Goal: Task Accomplishment & Management: Use online tool/utility

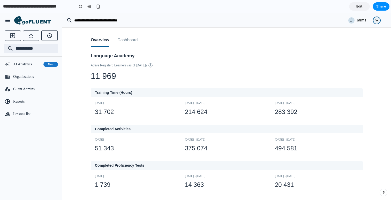
click at [377, 21] on icon "button" at bounding box center [377, 21] width 8 height 8
click at [376, 21] on icon "button" at bounding box center [377, 21] width 8 height 8
click at [377, 20] on icon "button" at bounding box center [376, 20] width 3 height 2
click at [314, 13] on div "J Jarms" at bounding box center [195, 20] width 391 height 14
click at [377, 20] on icon "button" at bounding box center [377, 21] width 8 height 8
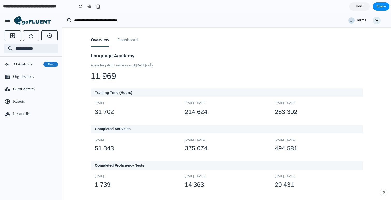
click at [339, 12] on section "**********" at bounding box center [194, 6] width 389 height 13
click at [364, 5] on link "Edit" at bounding box center [359, 6] width 21 height 8
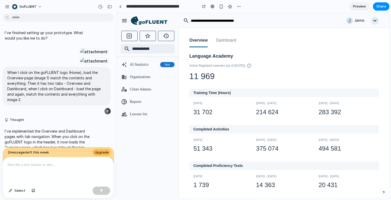
scroll to position [945, 0]
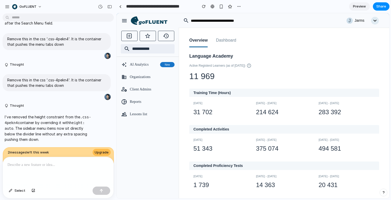
click at [54, 178] on div at bounding box center [58, 170] width 111 height 27
click at [107, 169] on div at bounding box center [58, 170] width 111 height 27
click at [66, 164] on p at bounding box center [57, 165] width 101 height 6
click at [16, 191] on span "Select" at bounding box center [19, 190] width 11 height 5
click at [42, 174] on div at bounding box center [58, 170] width 111 height 27
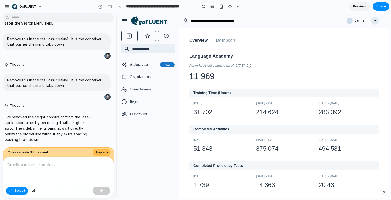
click at [43, 178] on div at bounding box center [58, 170] width 111 height 27
click at [34, 192] on button "button" at bounding box center [33, 191] width 9 height 8
click at [54, 162] on div at bounding box center [58, 170] width 111 height 27
click at [141, 112] on div at bounding box center [253, 105] width 272 height 185
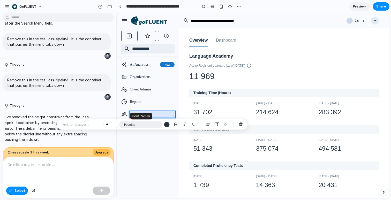
click at [138, 125] on button "Poppins" at bounding box center [140, 124] width 42 height 7
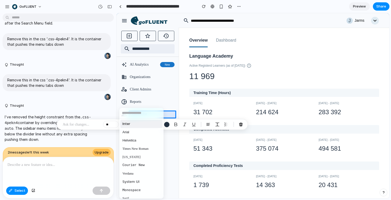
click at [139, 125] on li "Inter" at bounding box center [141, 124] width 42 height 8
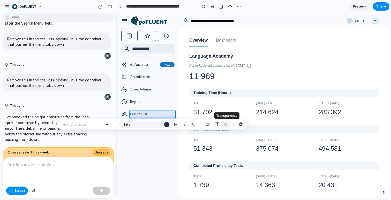
click at [228, 125] on div "button" at bounding box center [226, 124] width 5 height 5
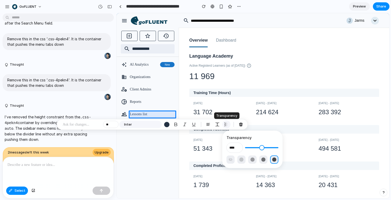
click at [227, 125] on div "button" at bounding box center [226, 124] width 5 height 5
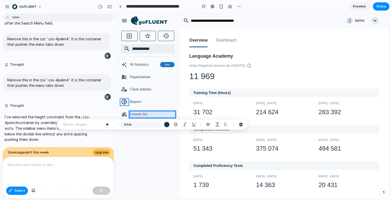
click at [123, 103] on div at bounding box center [253, 105] width 272 height 185
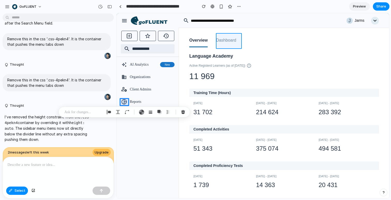
click at [232, 41] on div at bounding box center [253, 105] width 272 height 185
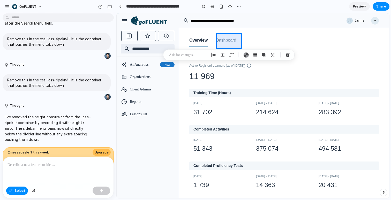
click at [183, 55] on p at bounding box center [188, 55] width 38 height 6
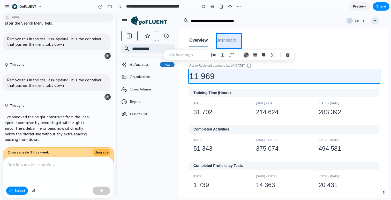
click at [304, 72] on div at bounding box center [253, 105] width 272 height 185
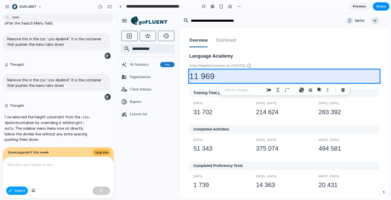
click at [16, 193] on button "Select" at bounding box center [17, 191] width 22 height 8
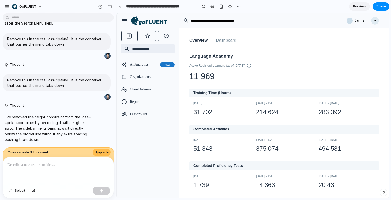
click at [35, 176] on div at bounding box center [58, 170] width 111 height 27
click at [139, 67] on div "AI Analytics New" at bounding box center [152, 64] width 45 height 7
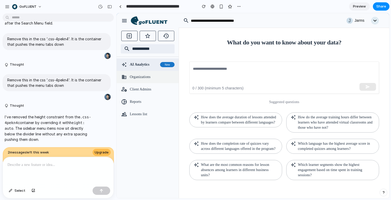
click at [145, 81] on div "Organizations" at bounding box center [148, 77] width 62 height 12
click at [203, 4] on button "button" at bounding box center [204, 7] width 8 height 8
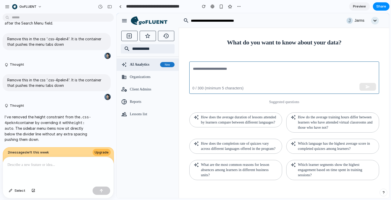
scroll to position [0, 0]
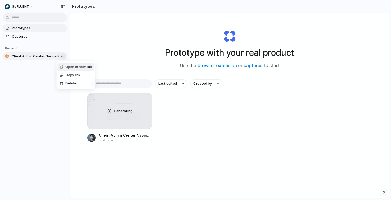
click at [64, 57] on body "goFLUENT Prototypes Captures Recent 🎨 Client Admin Center Navigation Fix Protot…" at bounding box center [195, 100] width 391 height 200
click at [180, 82] on div "Open in new tab Copy link Delete" at bounding box center [195, 100] width 391 height 200
click at [184, 84] on button "Last edited" at bounding box center [171, 83] width 32 height 9
drag, startPoint x: 208, startPoint y: 95, endPoint x: 207, endPoint y: 91, distance: 3.8
click at [208, 94] on div "Last edited Last created Alphabetical" at bounding box center [195, 100] width 391 height 200
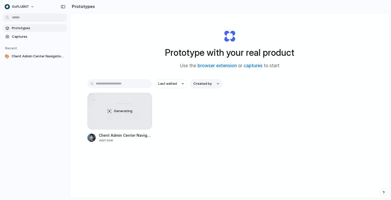
click at [214, 83] on button "Created by" at bounding box center [206, 83] width 32 height 9
click at [237, 78] on div "All users Mark Aquino" at bounding box center [195, 100] width 391 height 200
